Goal: Information Seeking & Learning: Compare options

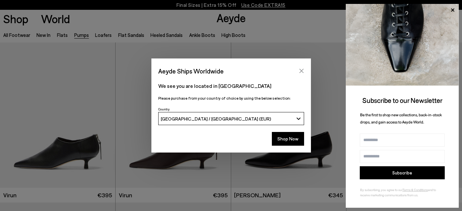
click at [301, 71] on icon "Close" at bounding box center [301, 70] width 5 height 5
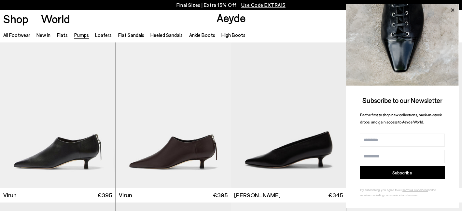
click at [455, 9] on icon at bounding box center [453, 10] width 8 height 8
click at [452, 11] on icon at bounding box center [452, 9] width 3 height 3
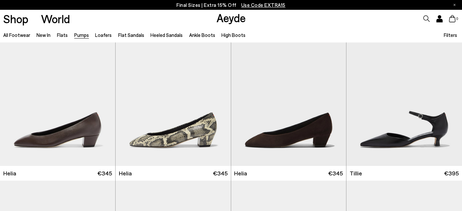
scroll to position [401, 0]
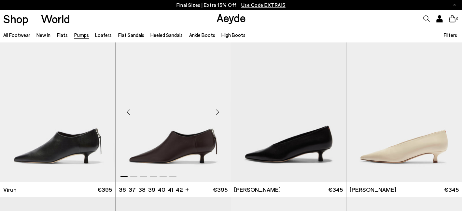
scroll to position [4, 0]
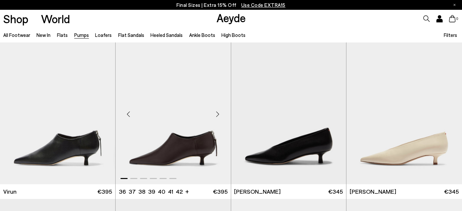
click at [219, 112] on div "Next slide" at bounding box center [218, 114] width 20 height 20
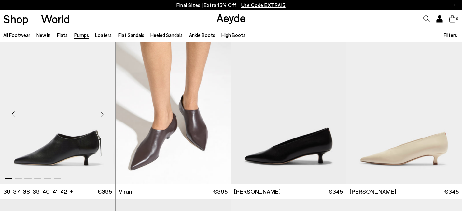
click at [103, 113] on div "Next slide" at bounding box center [103, 114] width 20 height 20
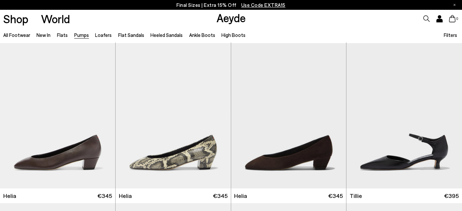
scroll to position [327, 0]
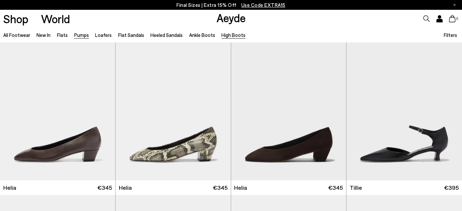
click at [229, 34] on link "High Boots" at bounding box center [234, 35] width 24 height 6
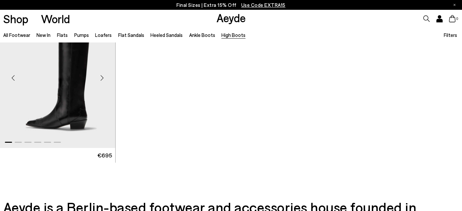
scroll to position [334, 0]
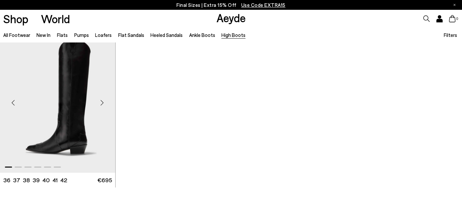
click at [103, 100] on div "Next slide" at bounding box center [103, 103] width 20 height 20
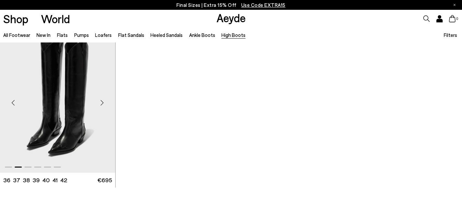
click at [103, 100] on div "Next slide" at bounding box center [103, 103] width 20 height 20
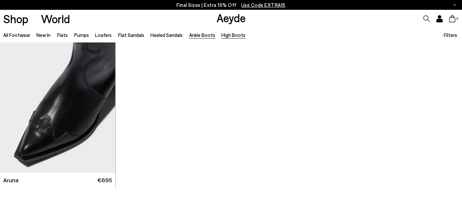
click at [198, 35] on link "Ankle Boots" at bounding box center [202, 35] width 26 height 6
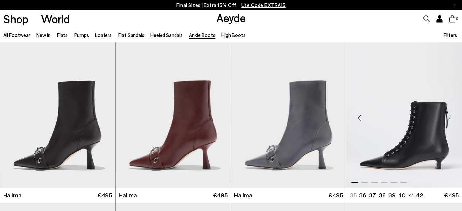
click at [450, 115] on div "Next slide" at bounding box center [450, 118] width 20 height 20
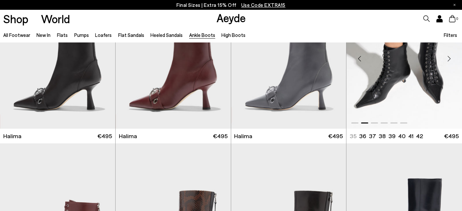
scroll to position [197, 0]
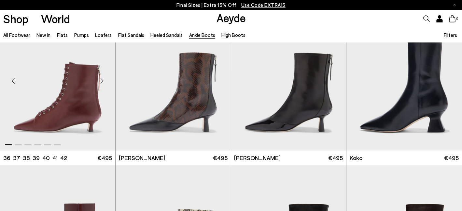
click at [102, 80] on div "Next slide" at bounding box center [103, 81] width 20 height 20
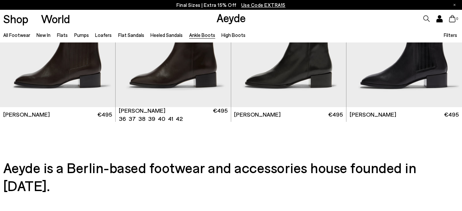
scroll to position [1310, 0]
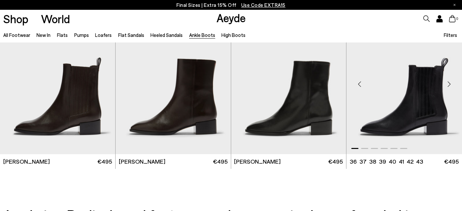
click at [451, 83] on div "Next slide" at bounding box center [450, 84] width 20 height 20
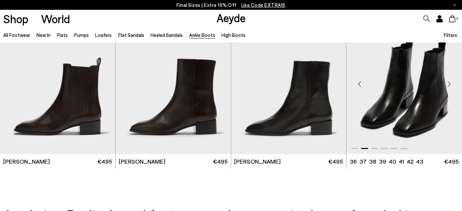
click at [451, 83] on div "Next slide" at bounding box center [450, 84] width 20 height 20
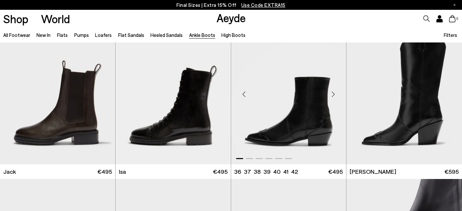
scroll to position [1140, 0]
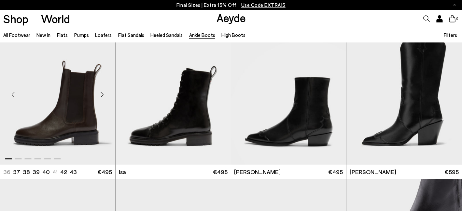
click at [101, 95] on div "Next slide" at bounding box center [103, 95] width 20 height 20
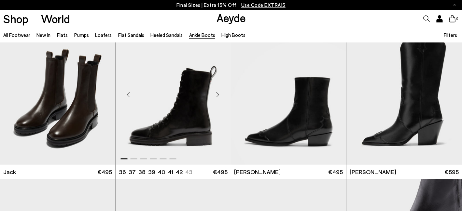
click at [218, 92] on div "Next slide" at bounding box center [218, 95] width 20 height 20
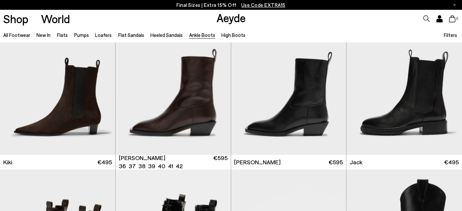
scroll to position [989, 0]
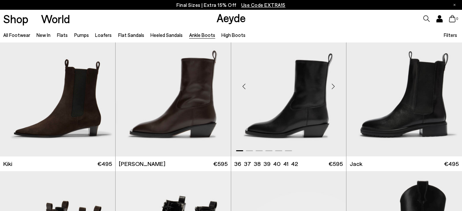
click at [334, 86] on div "Next slide" at bounding box center [334, 86] width 20 height 20
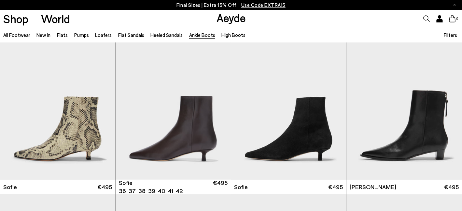
scroll to position [592, 0]
